Goal: Task Accomplishment & Management: Use online tool/utility

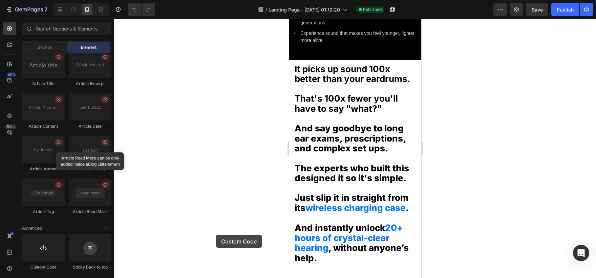
scroll to position [1181, 0]
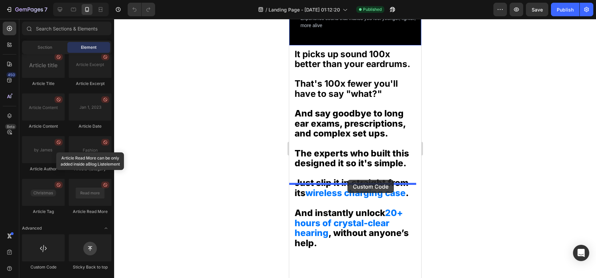
drag, startPoint x: 341, startPoint y: 279, endPoint x: 348, endPoint y: 180, distance: 99.1
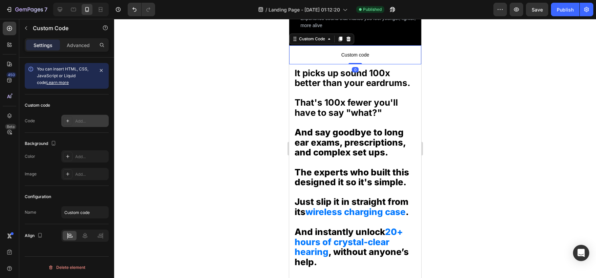
click at [77, 116] on div "Add..." at bounding box center [84, 121] width 47 height 12
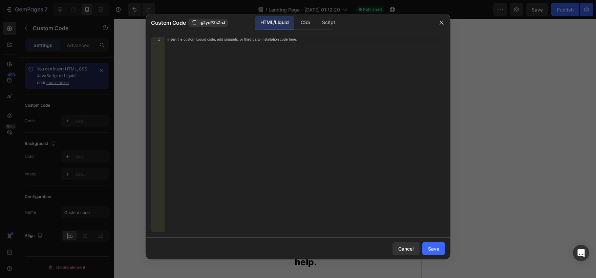
click at [180, 121] on div "Insert the custom Liquid code, add snippets, or third-party installation code h…" at bounding box center [305, 139] width 280 height 205
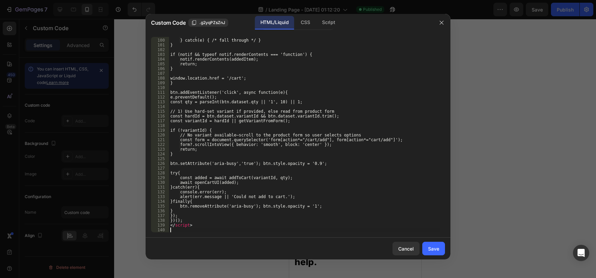
scroll to position [468, 0]
click at [437, 254] on button "Save" at bounding box center [433, 249] width 23 height 14
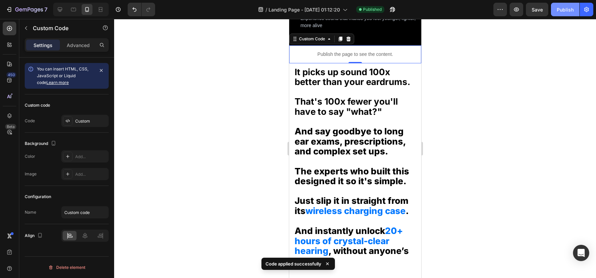
click at [565, 7] on div "Publish" at bounding box center [565, 9] width 17 height 7
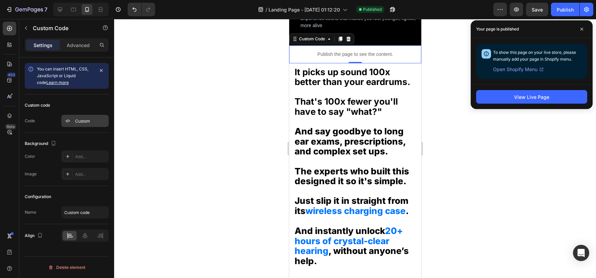
click at [84, 120] on div "Custom" at bounding box center [91, 121] width 32 height 6
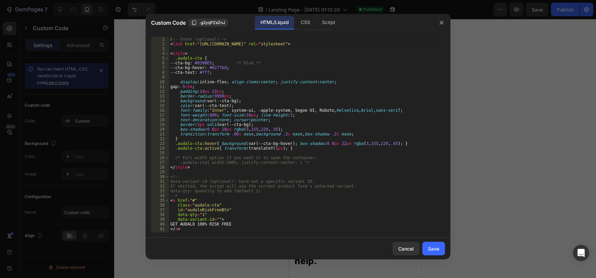
click at [314, 149] on div "<!-- Inter (optional) --> < link href = "[URL][DOMAIN_NAME]" rel = "stylesheet"…" at bounding box center [304, 139] width 271 height 205
type textarea "</script>"
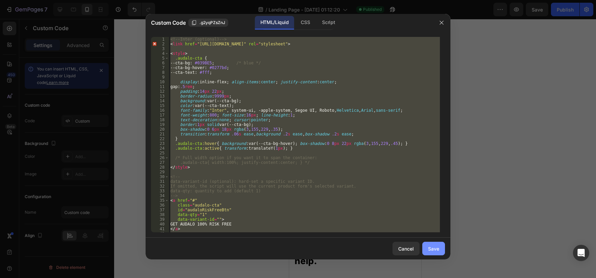
paste textarea
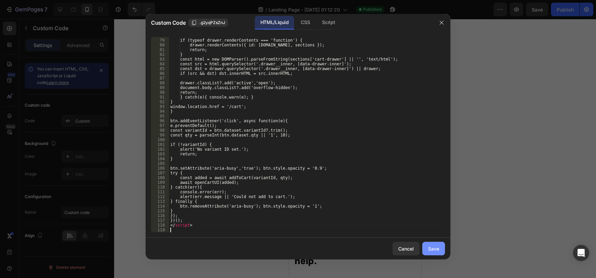
scroll to position [369, 0]
click at [436, 245] on div "Save" at bounding box center [433, 248] width 11 height 7
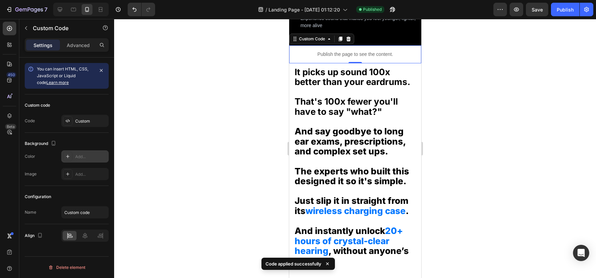
click at [81, 157] on div "Add..." at bounding box center [91, 157] width 32 height 6
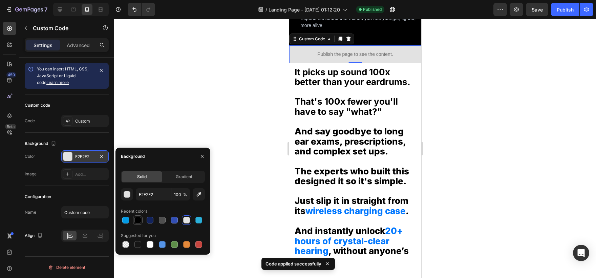
click at [135, 218] on div at bounding box center [137, 220] width 7 height 7
type input "000000"
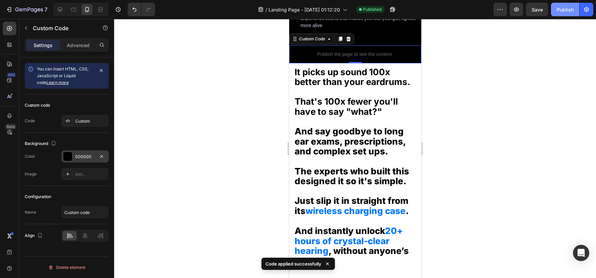
click at [558, 12] on div "Publish" at bounding box center [565, 9] width 17 height 7
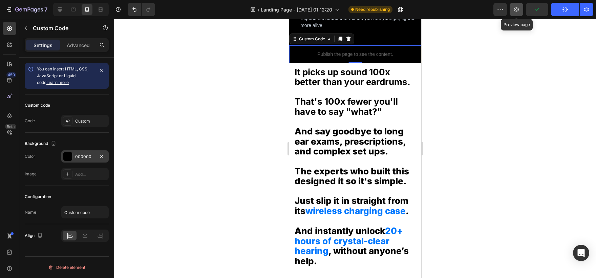
click at [512, 11] on button "button" at bounding box center [517, 10] width 14 height 14
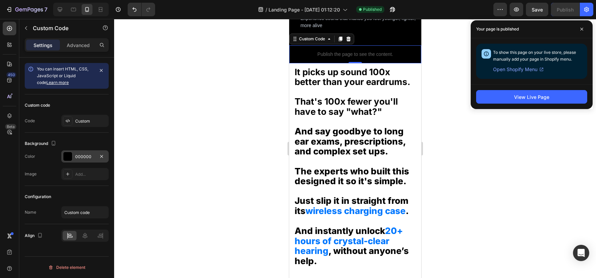
click at [89, 105] on div "Custom code" at bounding box center [67, 105] width 84 height 11
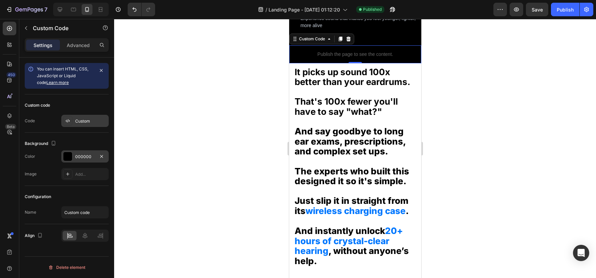
click at [82, 116] on div "Custom" at bounding box center [84, 121] width 47 height 12
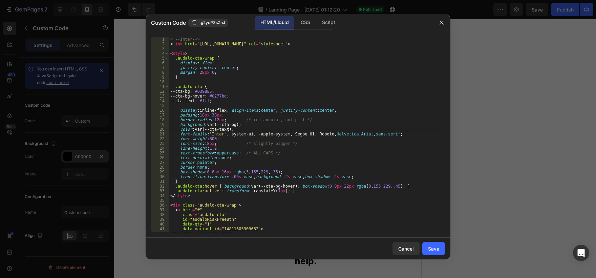
click at [285, 127] on div "<!-- Inter --> < link href = "[URL][DOMAIN_NAME]" rel = "stylesheet" > < style …" at bounding box center [304, 139] width 271 height 205
type textarea "</script>"
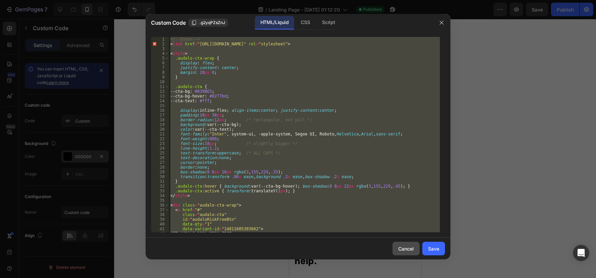
paste textarea
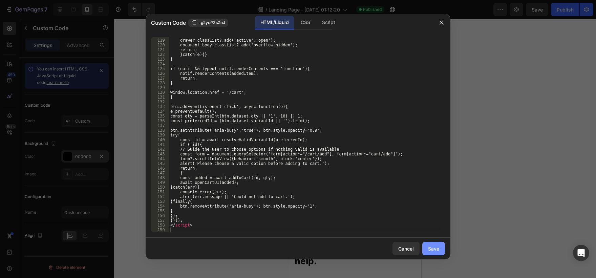
click at [436, 250] on div "Save" at bounding box center [433, 248] width 11 height 7
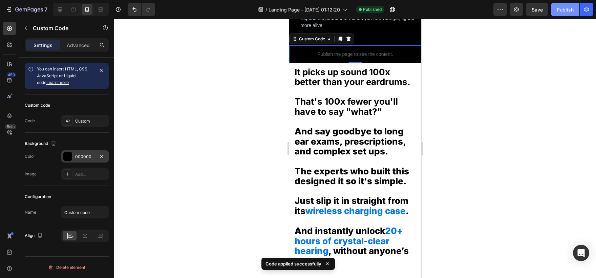
click at [571, 11] on div "Publish" at bounding box center [565, 9] width 17 height 7
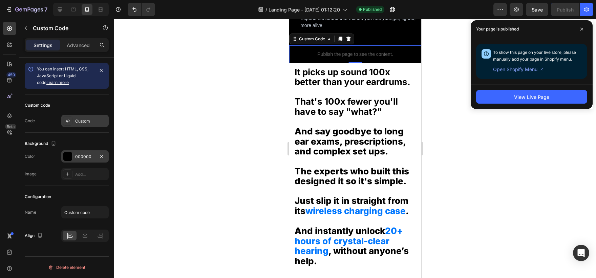
click at [78, 117] on div "Custom" at bounding box center [84, 121] width 47 height 12
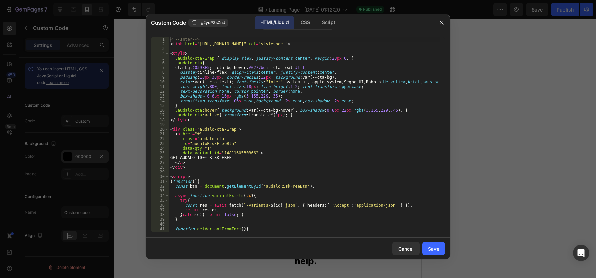
click at [223, 133] on div "<!-- Inter --> < link href = "[URL][DOMAIN_NAME]" rel = "stylesheet" > < style …" at bounding box center [304, 139] width 271 height 205
type textarea "</script>"
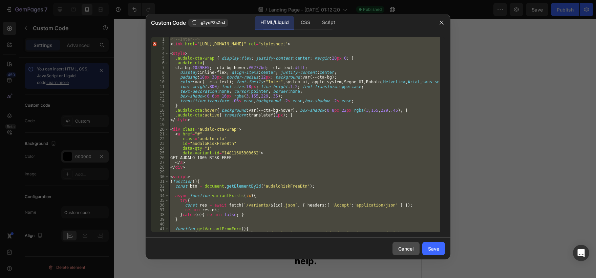
click at [405, 251] on div "Cancel" at bounding box center [406, 248] width 16 height 7
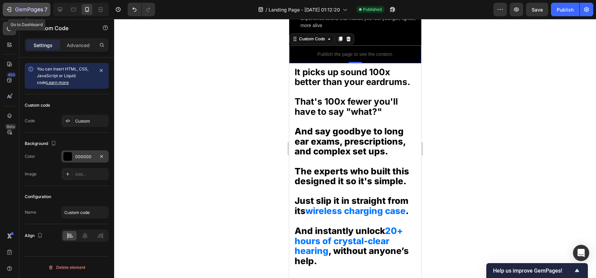
click at [17, 7] on icon "button" at bounding box center [17, 9] width 4 height 4
